Goal: Navigation & Orientation: Locate item on page

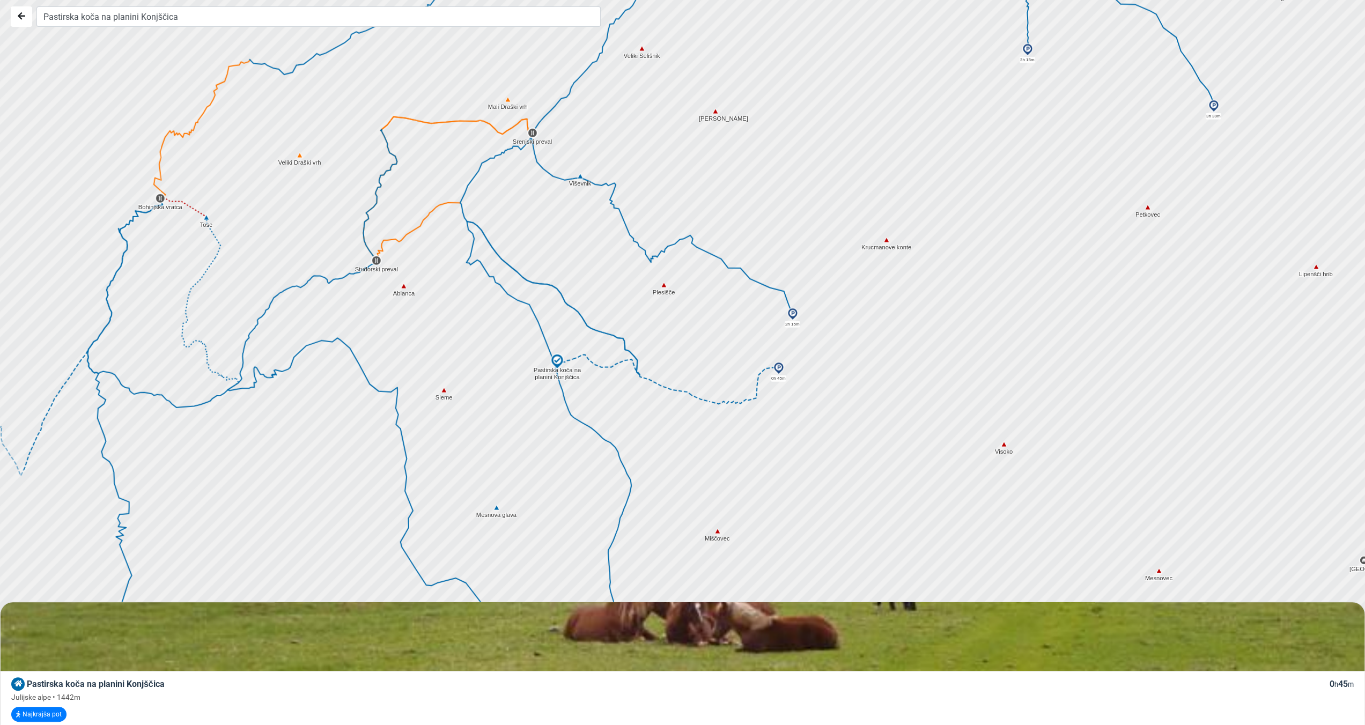
drag, startPoint x: 794, startPoint y: 261, endPoint x: 957, endPoint y: 155, distance: 194.6
click at [957, 155] on div at bounding box center [688, 359] width 1648 height 870
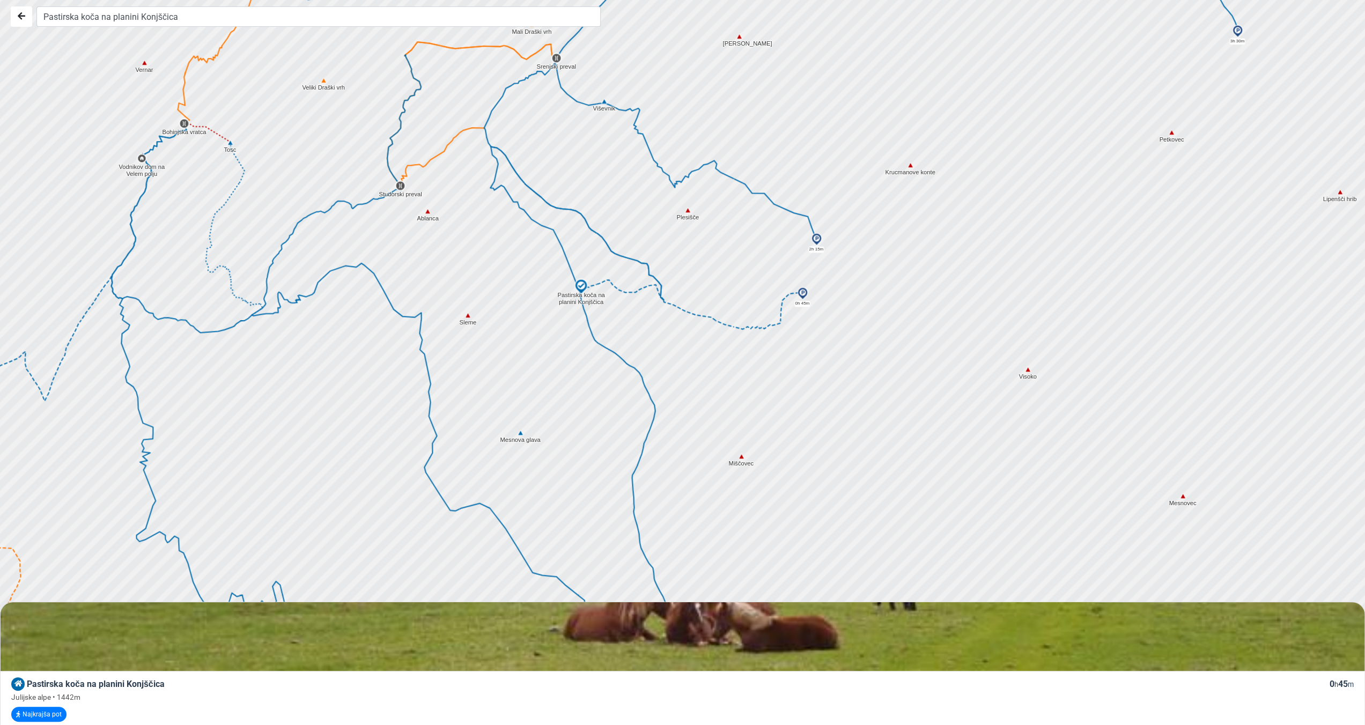
drag, startPoint x: 805, startPoint y: 400, endPoint x: 822, endPoint y: 344, distance: 58.9
click at [822, 344] on div at bounding box center [687, 363] width 1648 height 870
click at [580, 285] on img at bounding box center [581, 286] width 16 height 16
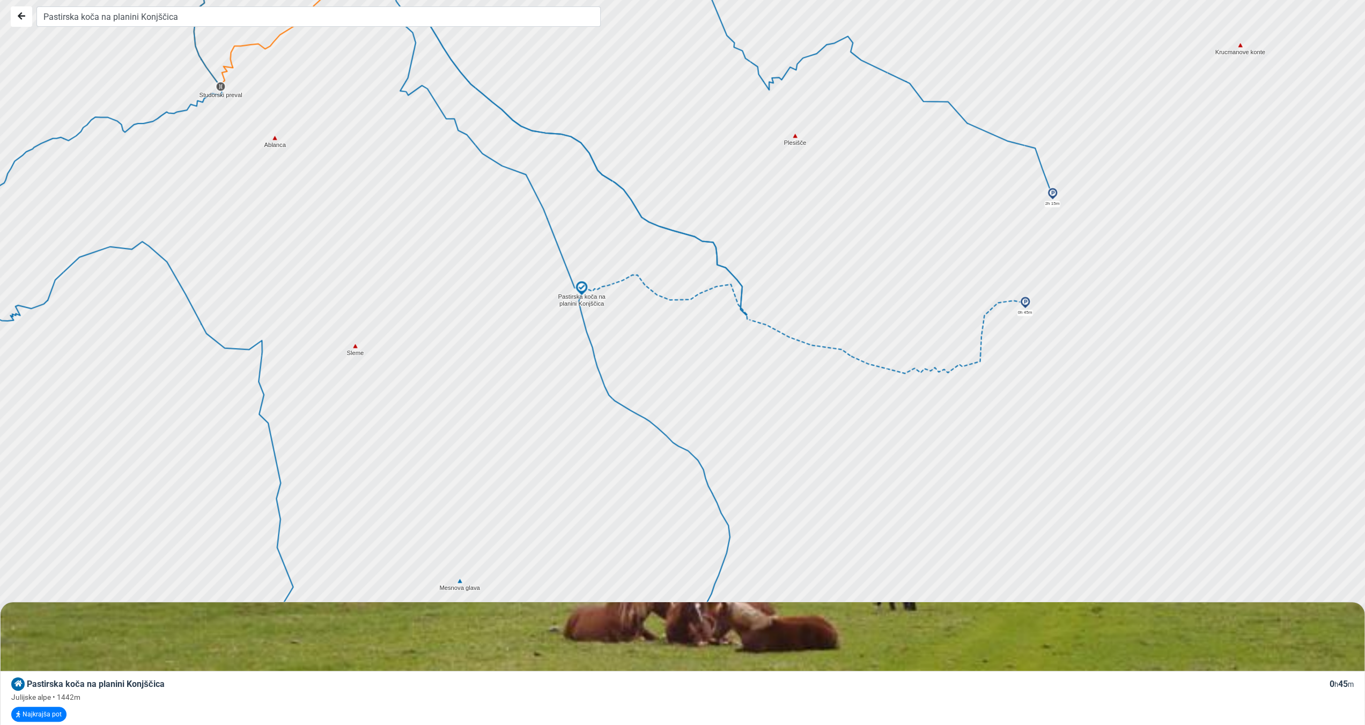
click at [1025, 306] on img at bounding box center [1025, 302] width 13 height 13
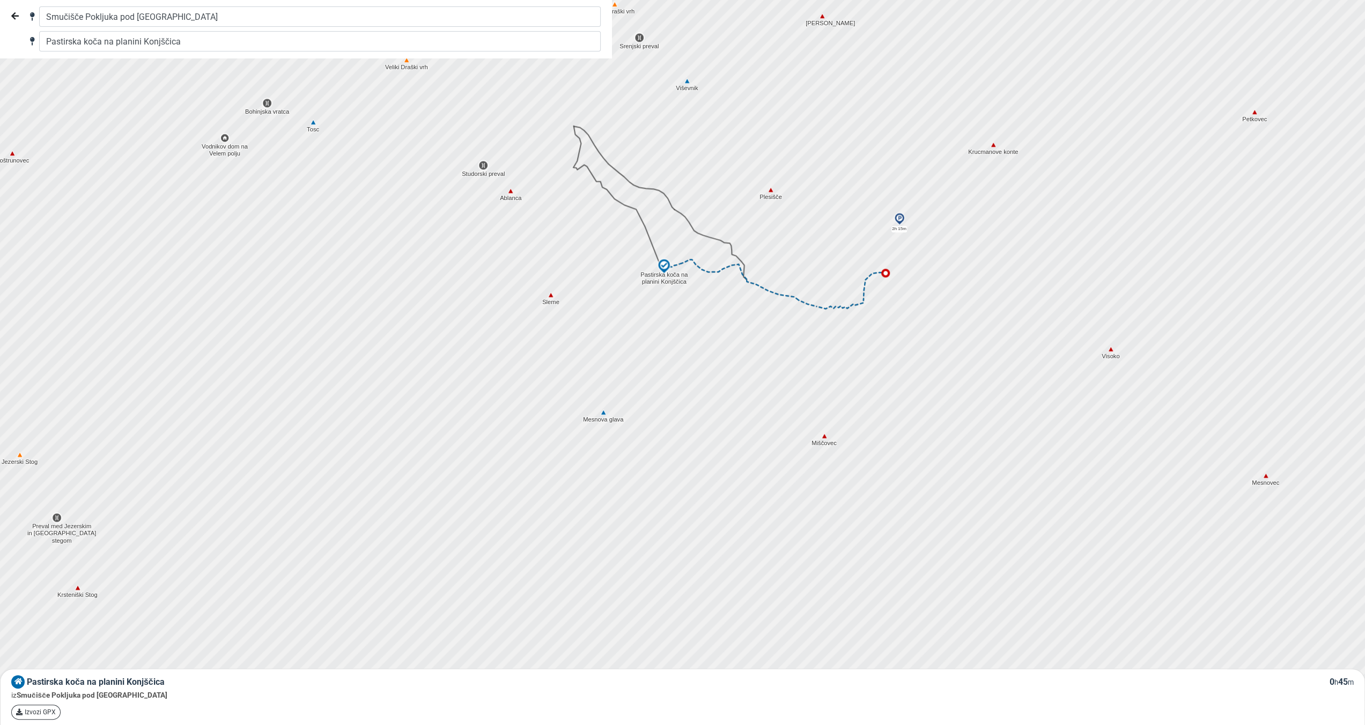
drag, startPoint x: 875, startPoint y: 401, endPoint x: 822, endPoint y: 341, distance: 80.5
click at [822, 341] on div at bounding box center [687, 363] width 1648 height 870
click at [767, 456] on div at bounding box center [687, 363] width 1648 height 870
click at [768, 453] on div at bounding box center [687, 363] width 1648 height 870
click at [771, 441] on div at bounding box center [687, 363] width 1648 height 870
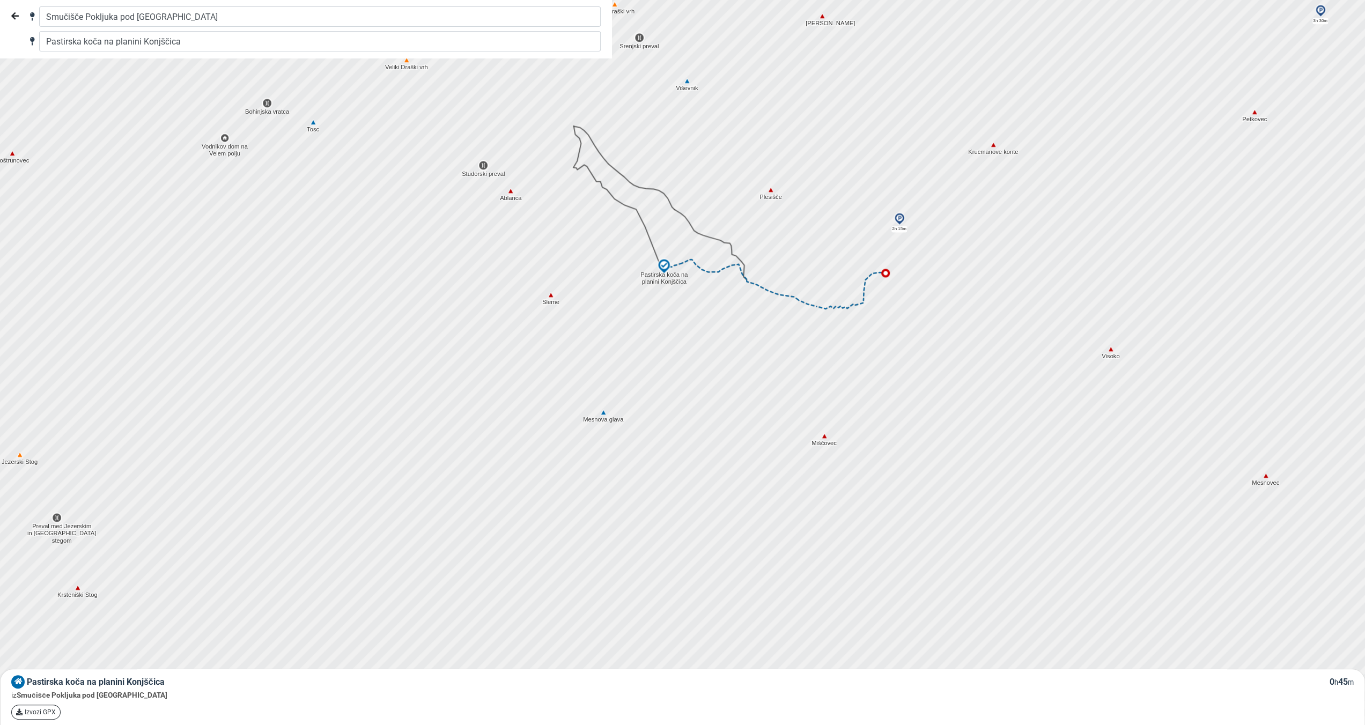
click at [771, 441] on div at bounding box center [687, 363] width 1648 height 870
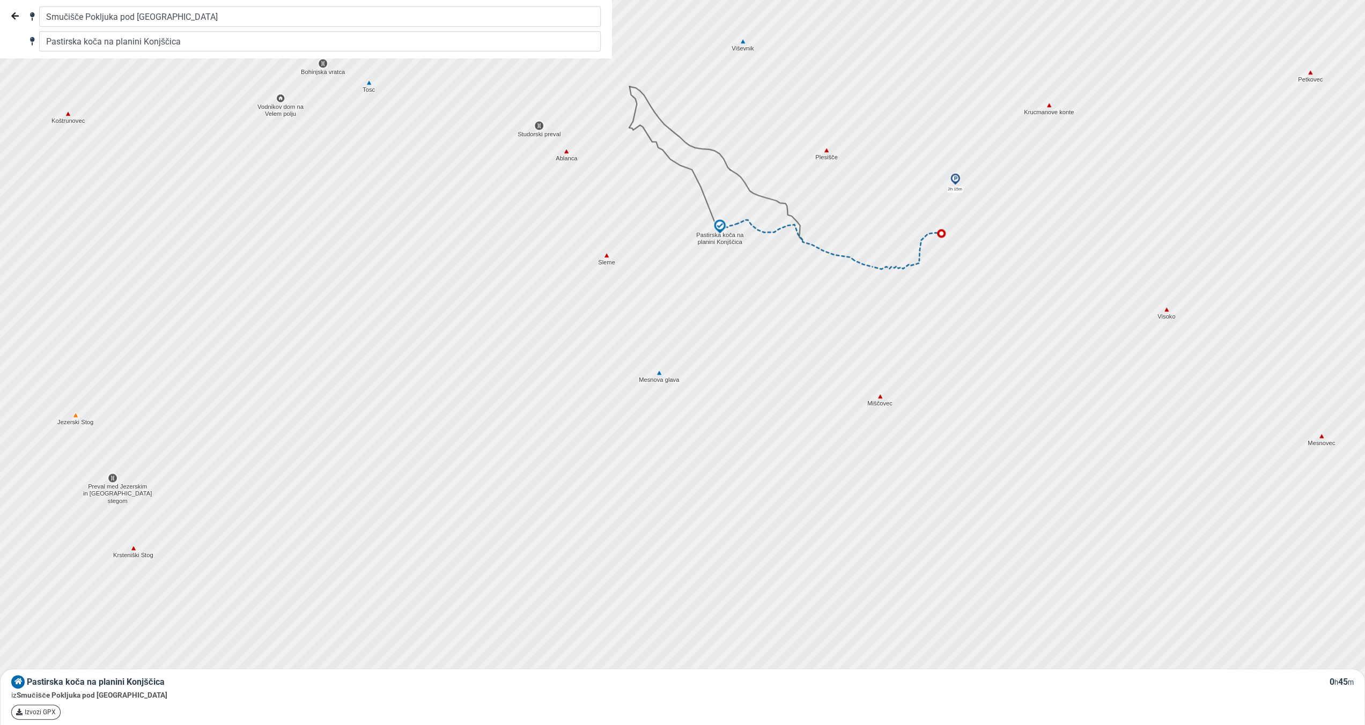
click at [1062, 289] on div at bounding box center [687, 363] width 1648 height 870
click at [956, 180] on img at bounding box center [955, 179] width 13 height 13
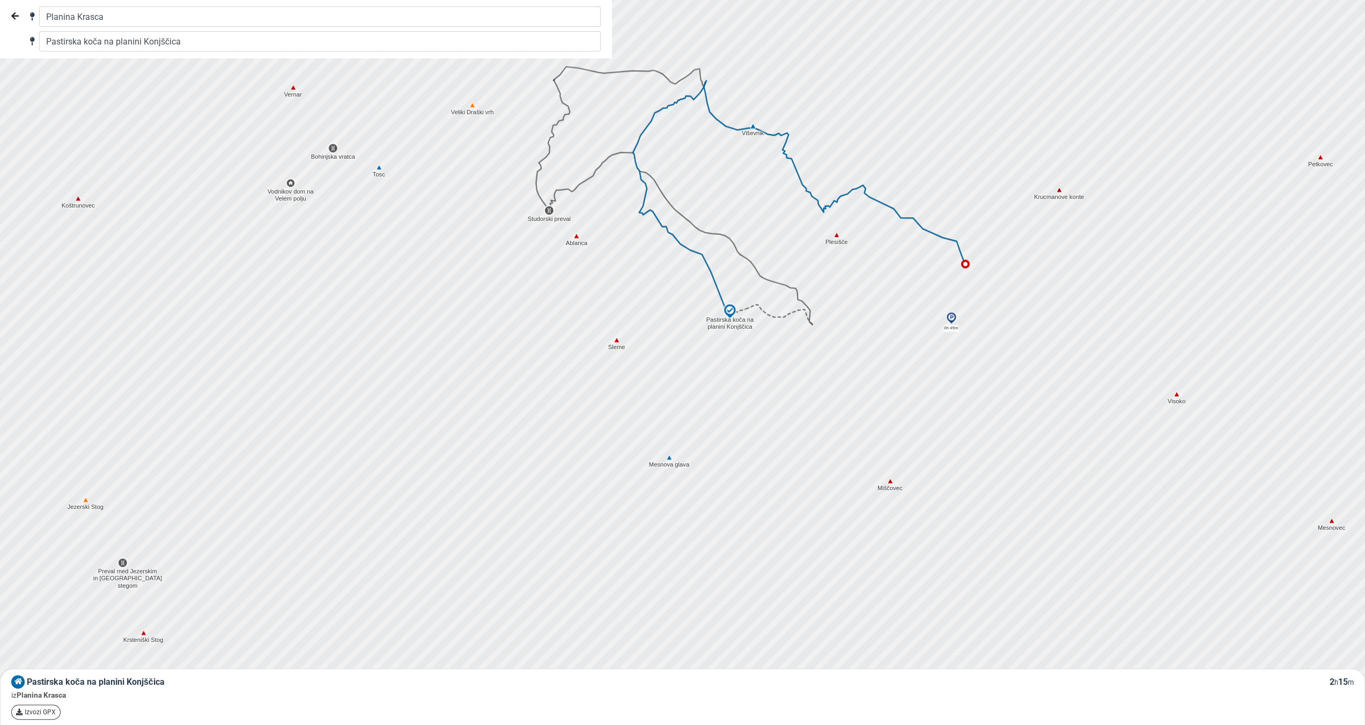
drag, startPoint x: 929, startPoint y: 225, endPoint x: 938, endPoint y: 297, distance: 72.9
click at [938, 297] on div at bounding box center [687, 363] width 1648 height 870
click at [953, 319] on img at bounding box center [951, 318] width 13 height 13
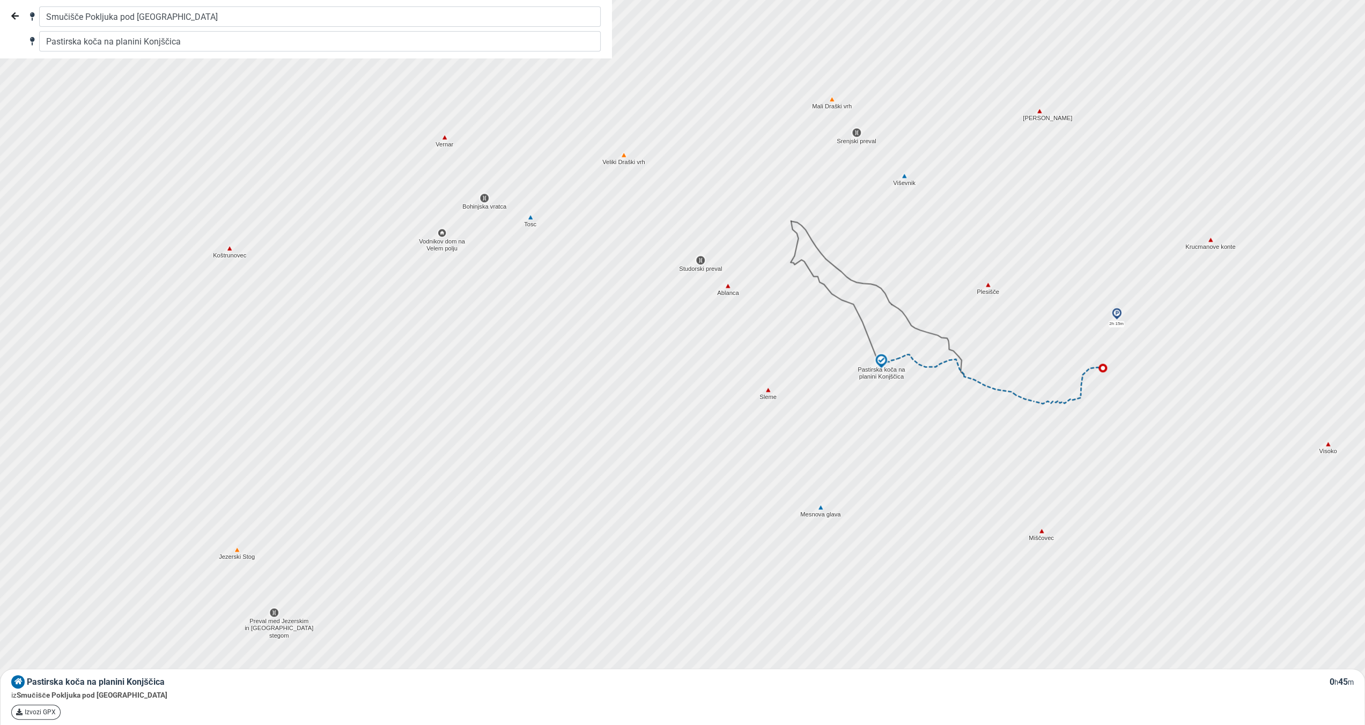
drag, startPoint x: 550, startPoint y: 186, endPoint x: 754, endPoint y: 264, distance: 217.8
click at [754, 264] on div at bounding box center [703, 366] width 1648 height 870
